Goal: Task Accomplishment & Management: Complete application form

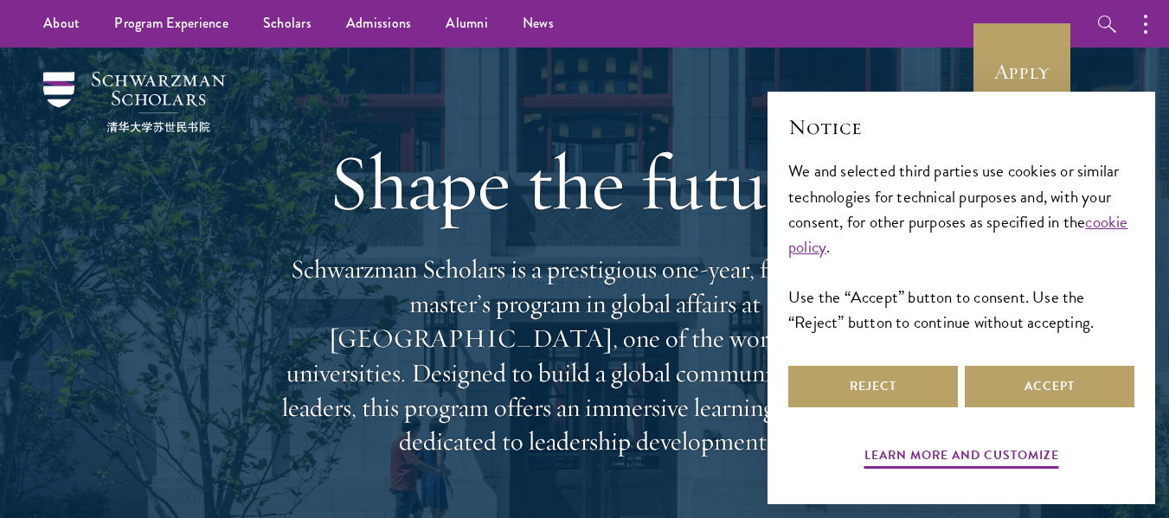
click at [921, 362] on div "Reject Accept" at bounding box center [961, 386] width 346 height 48
click at [895, 383] on button "Reject" at bounding box center [873, 387] width 170 height 42
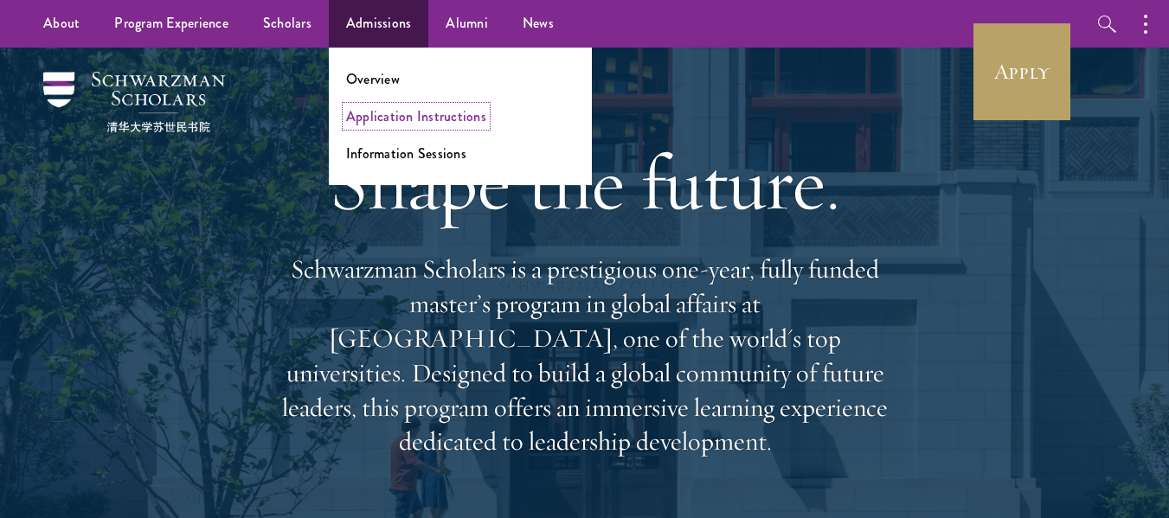
click at [379, 115] on link "Application Instructions" at bounding box center [416, 116] width 140 height 20
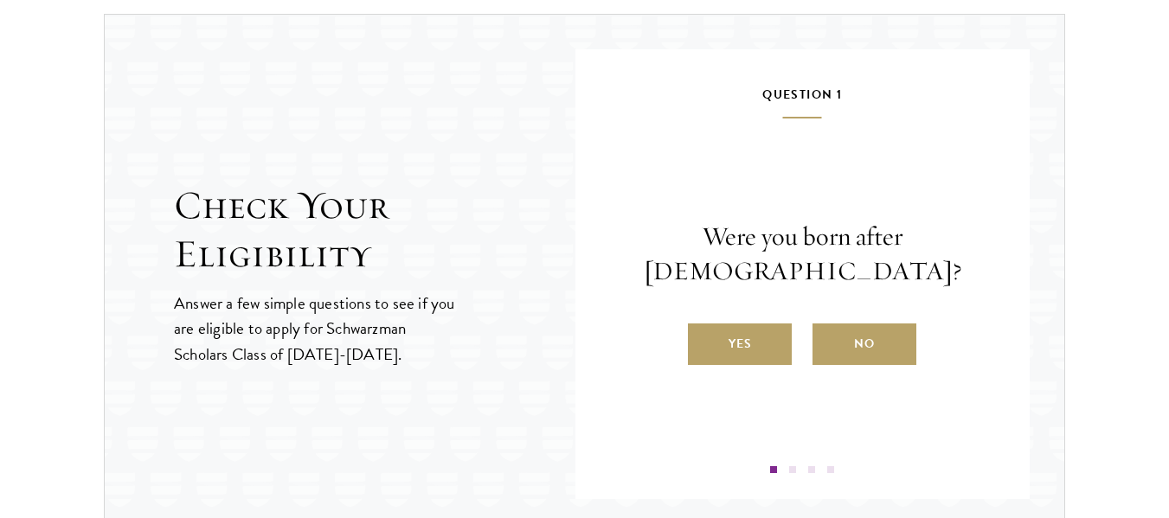
scroll to position [1829, 0]
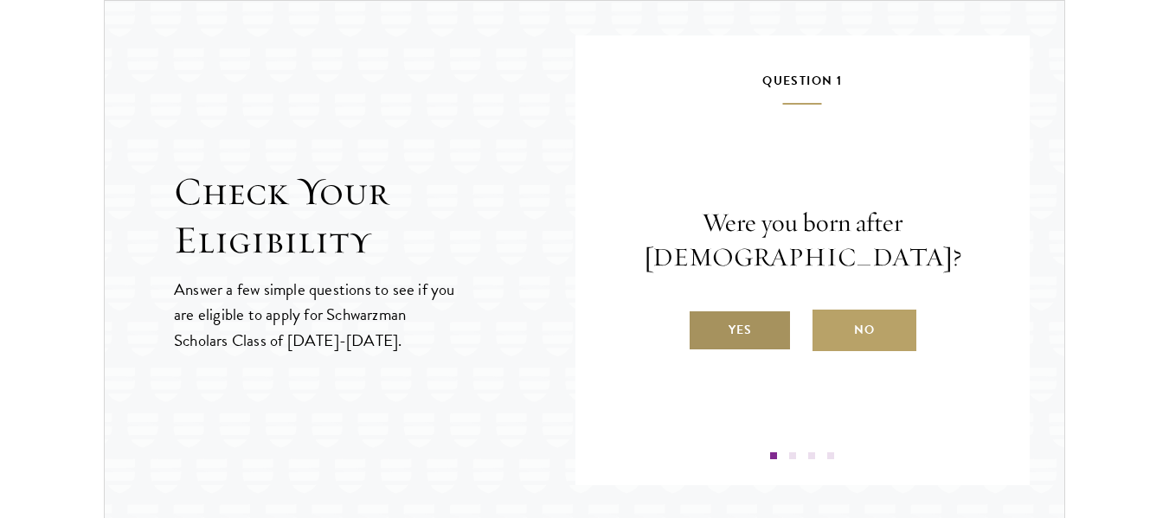
click at [737, 341] on label "Yes" at bounding box center [740, 331] width 104 height 42
click at [703, 327] on input "Yes" at bounding box center [696, 319] width 16 height 16
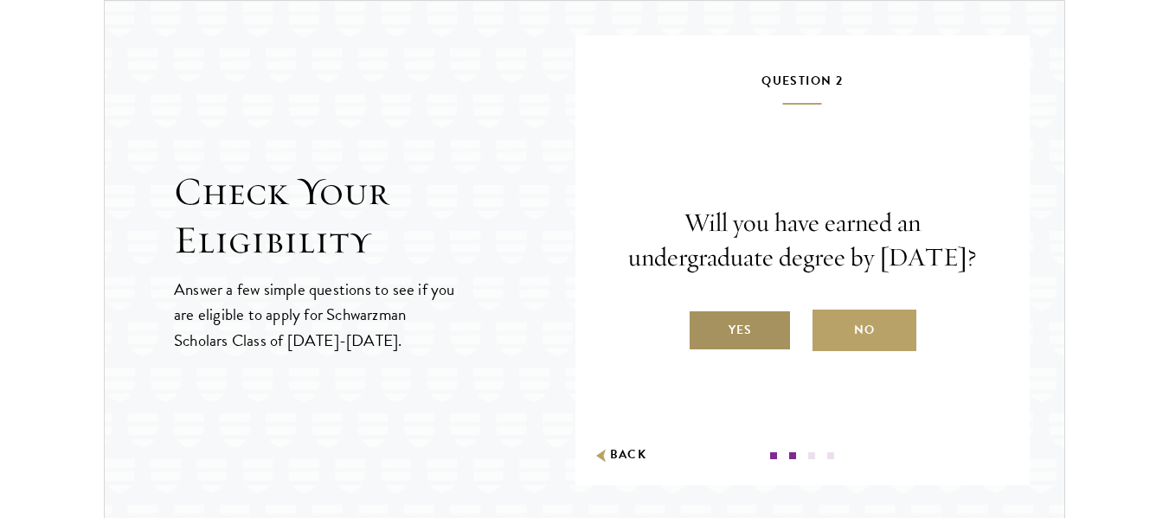
click at [739, 345] on label "Yes" at bounding box center [740, 331] width 104 height 42
click at [703, 327] on input "Yes" at bounding box center [696, 319] width 16 height 16
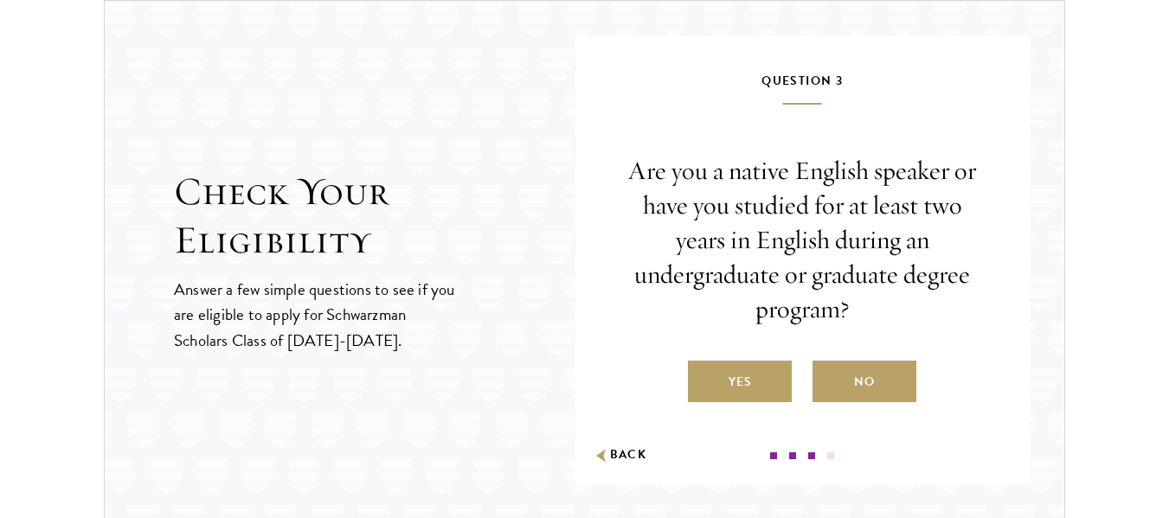
click at [739, 375] on label "Yes" at bounding box center [740, 382] width 104 height 42
click at [703, 375] on input "Yes" at bounding box center [696, 371] width 16 height 16
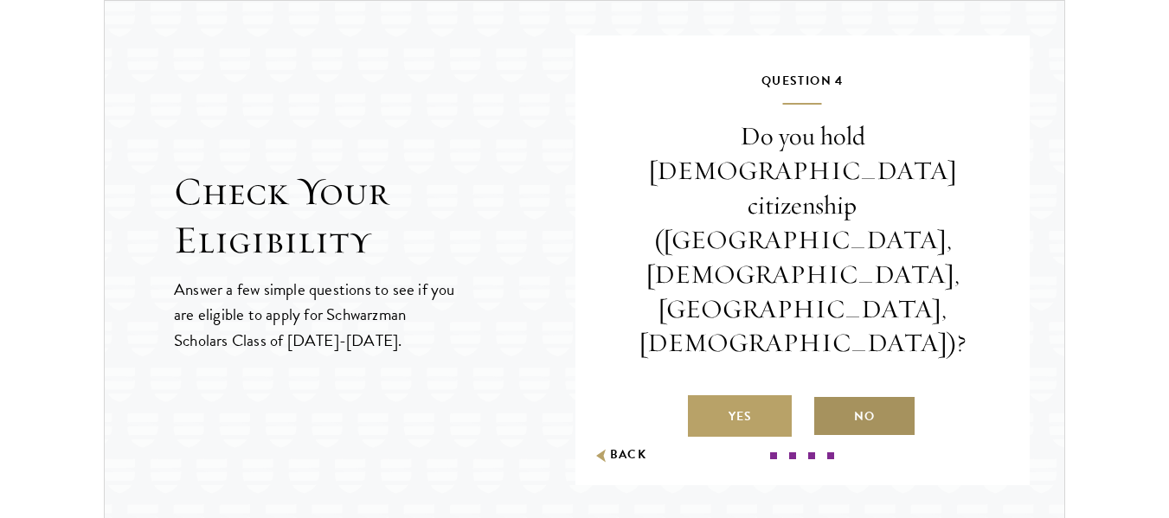
click at [855, 395] on label "No" at bounding box center [864, 416] width 104 height 42
click at [828, 398] on input "No" at bounding box center [820, 406] width 16 height 16
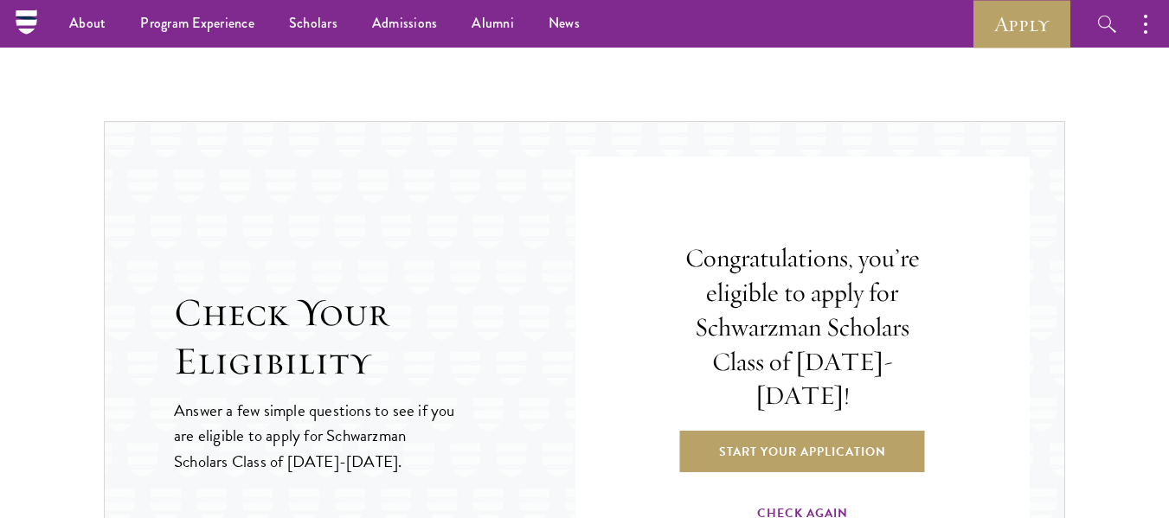
scroll to position [1707, 0]
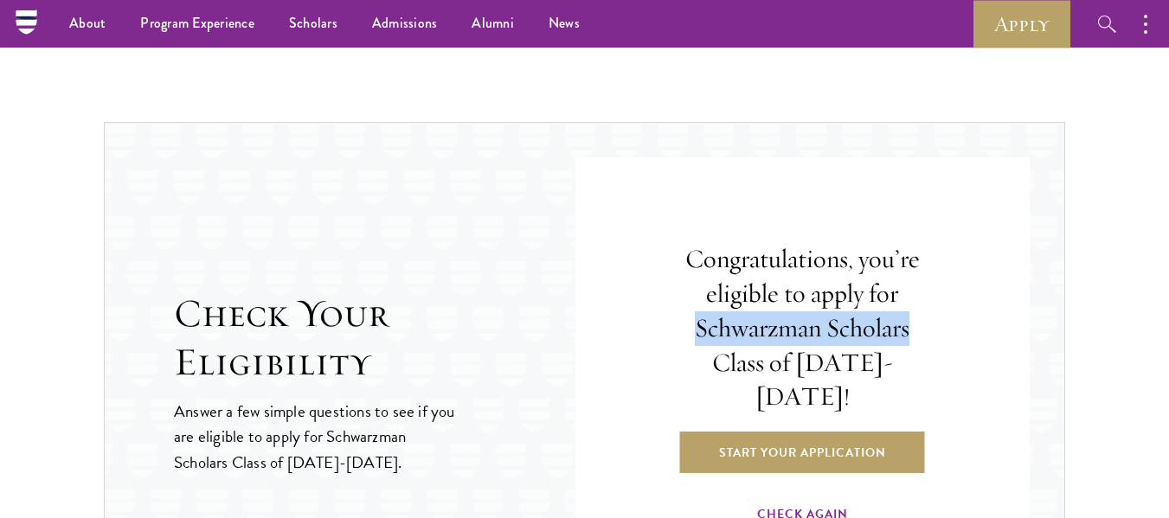
drag, startPoint x: 697, startPoint y: 343, endPoint x: 927, endPoint y: 347, distance: 229.3
click at [927, 347] on h4 "Congratulations, you’re eligible to apply for Schwarzman Scholars Class of [DAT…" at bounding box center [802, 328] width 265 height 172
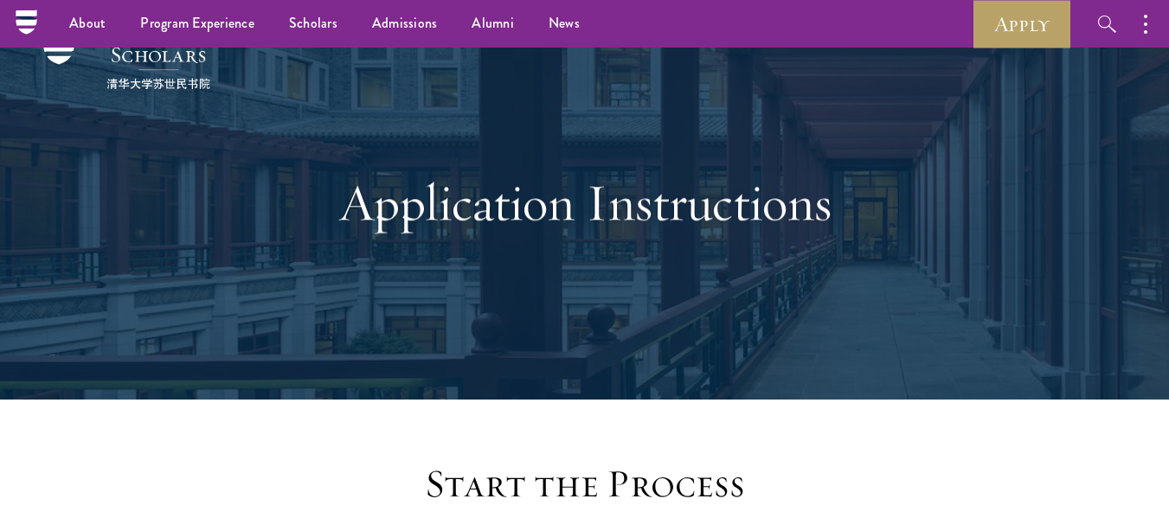
scroll to position [36, 0]
